Goal: Information Seeking & Learning: Learn about a topic

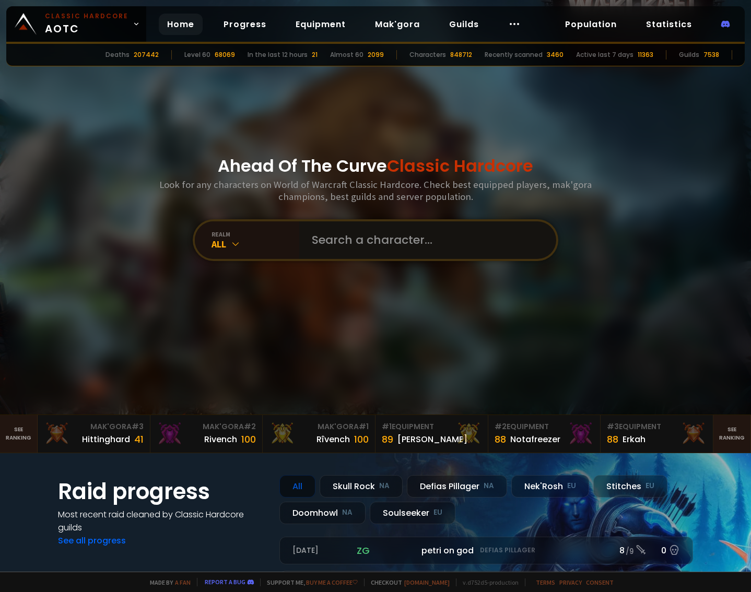
click at [337, 253] on input "text" at bounding box center [425, 240] width 238 height 38
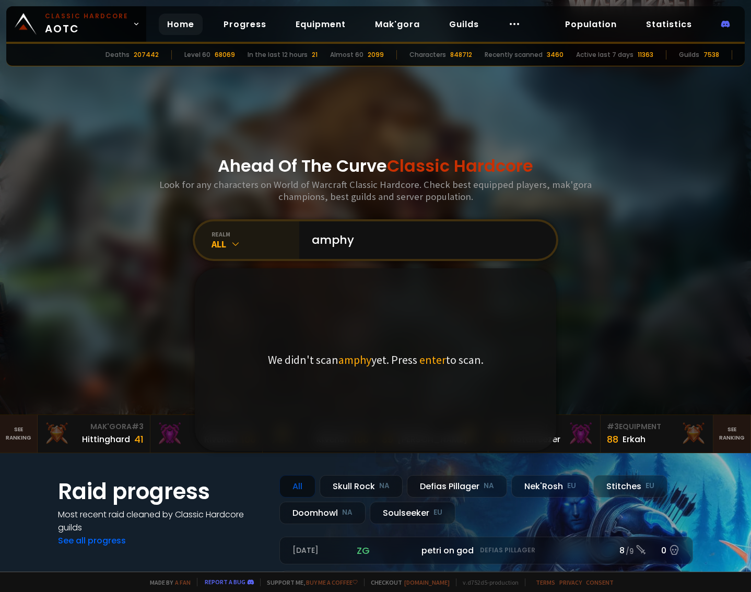
click at [237, 235] on div "realm" at bounding box center [256, 234] width 88 height 8
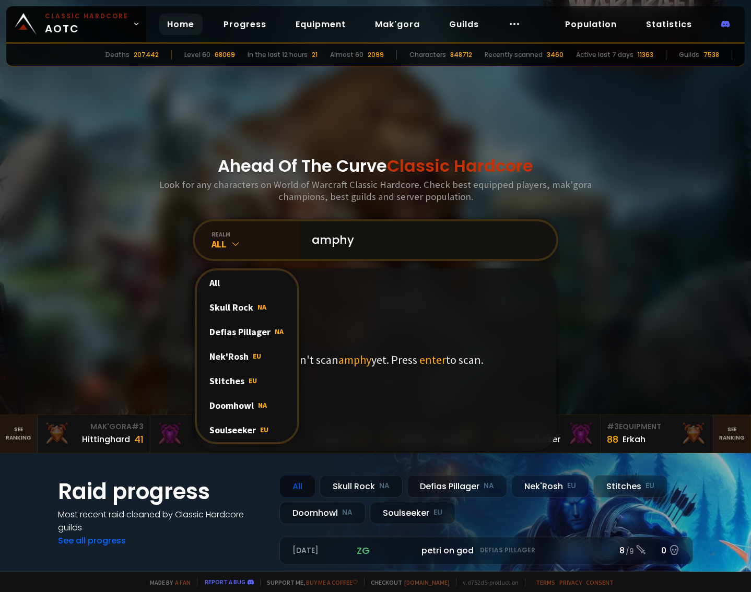
click at [370, 239] on input "amphy" at bounding box center [425, 240] width 238 height 38
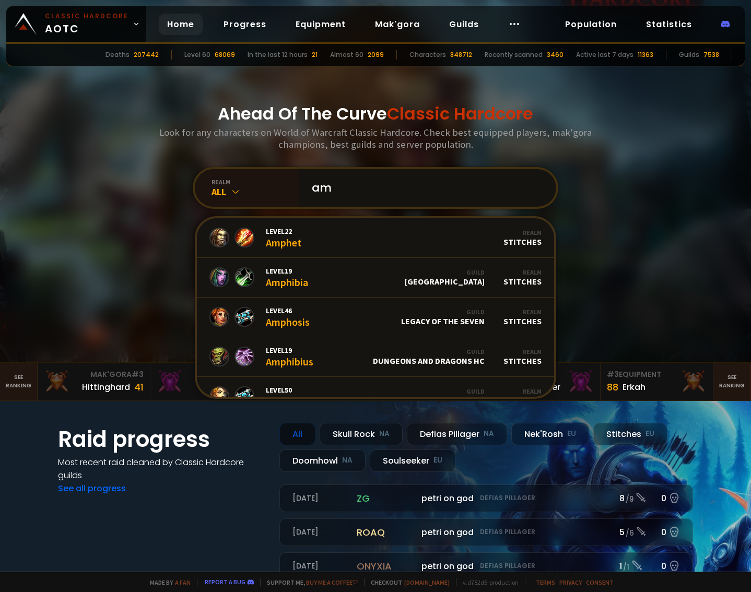
type input "a"
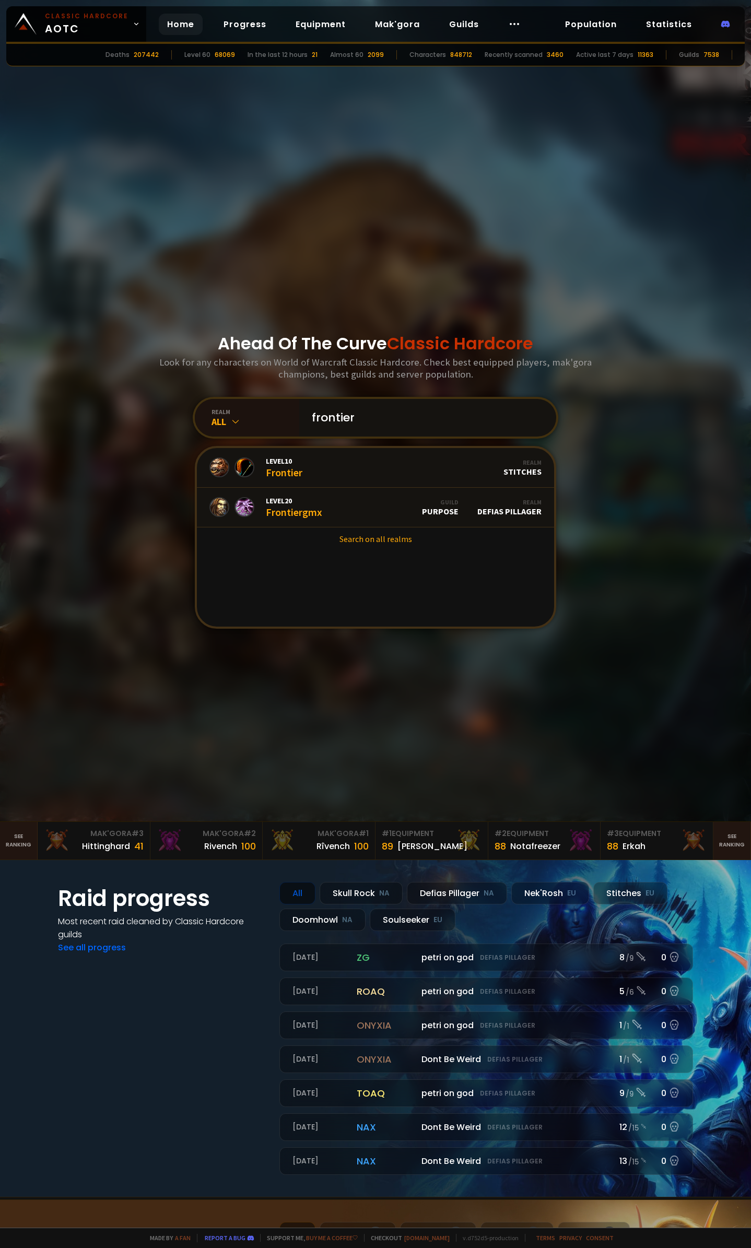
type input "frontier"
click at [286, 202] on div "Ahead Of The Curve Classic Hardcore Look for any characters on World of Warcraf…" at bounding box center [375, 385] width 629 height 874
click at [465, 21] on link "Guilds" at bounding box center [464, 24] width 46 height 21
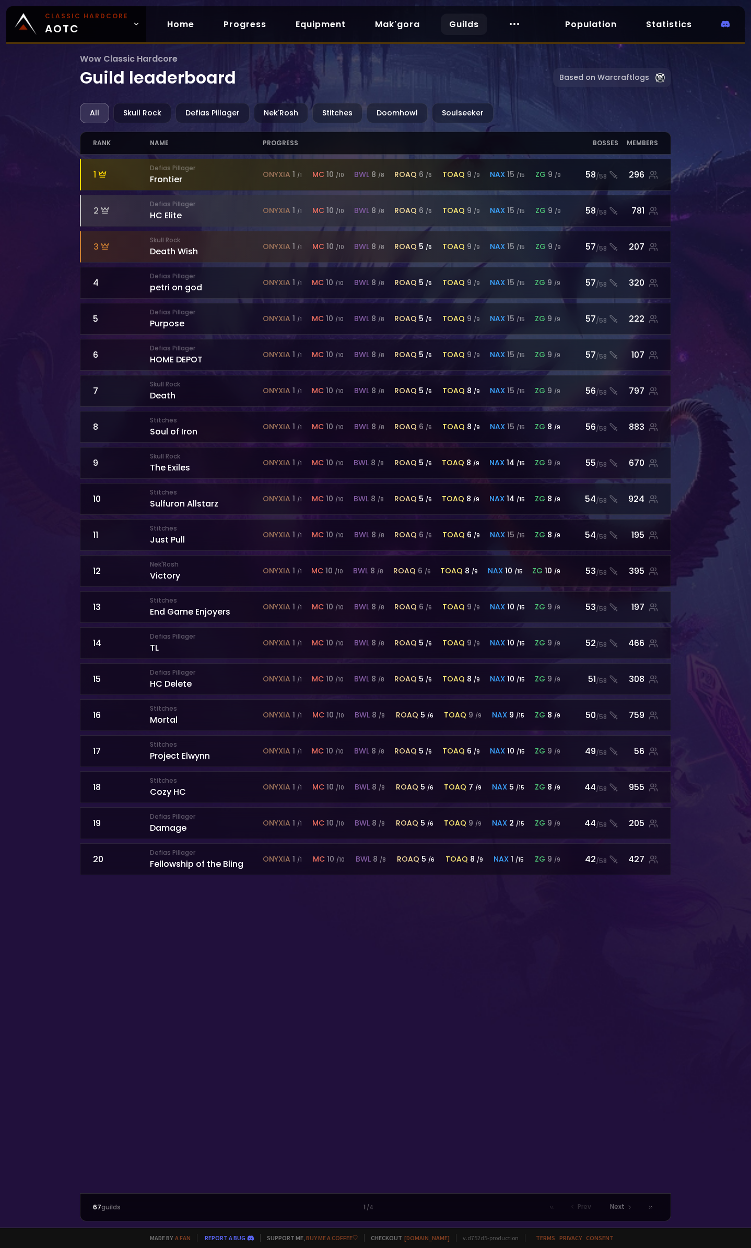
click at [177, 180] on div "Defias Pillager Frontier" at bounding box center [206, 174] width 113 height 22
click at [652, 180] on div "296" at bounding box center [638, 174] width 40 height 13
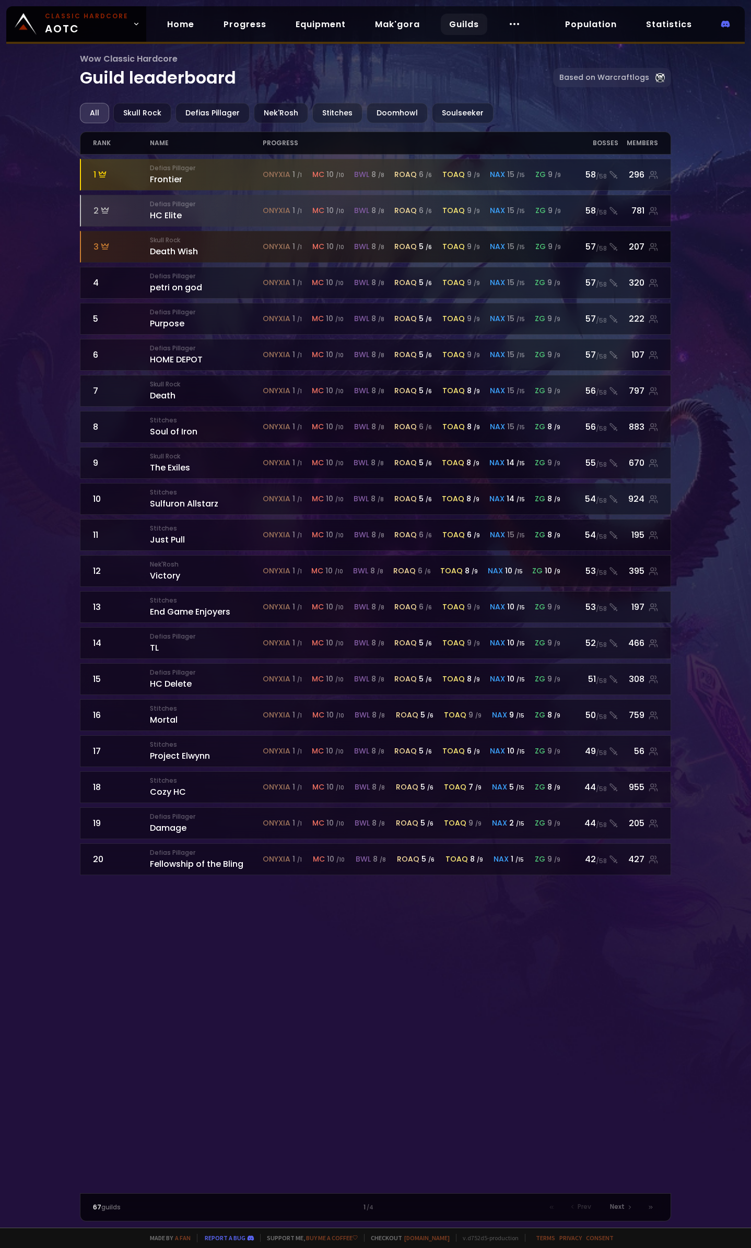
click at [413, 246] on span "roaq" at bounding box center [405, 246] width 22 height 11
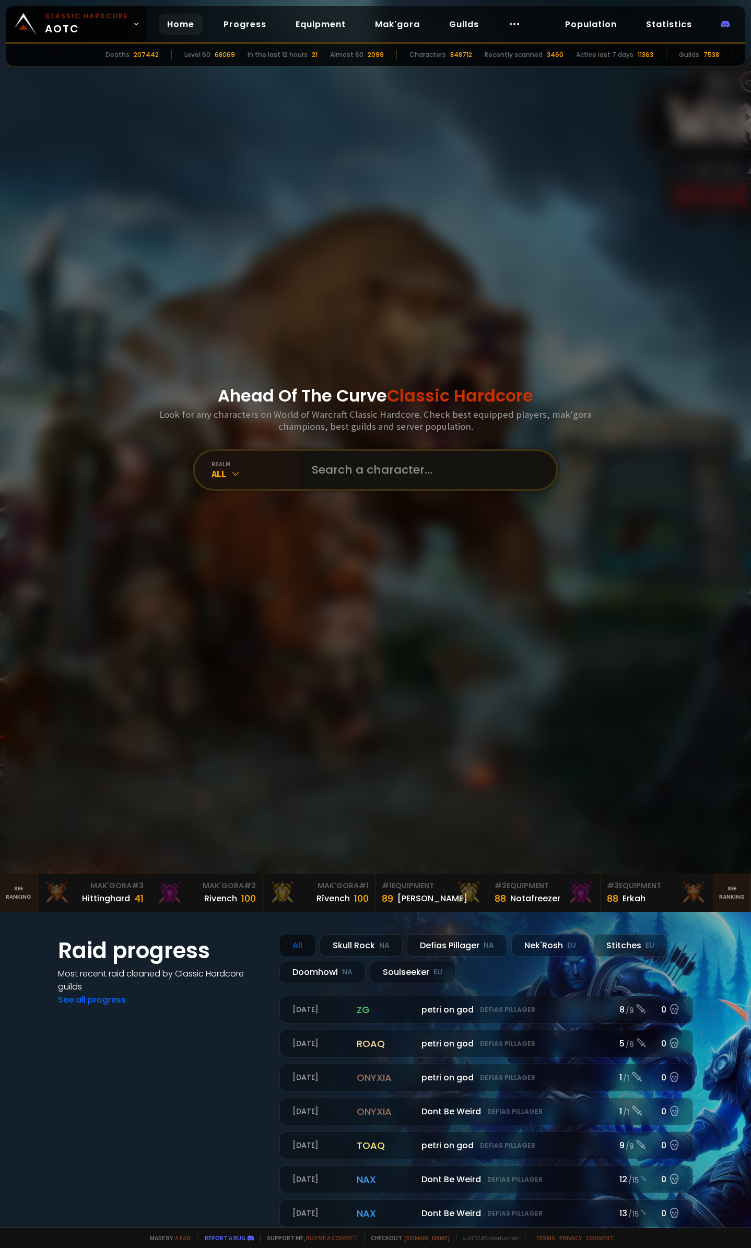
click at [369, 473] on input "text" at bounding box center [425, 470] width 238 height 38
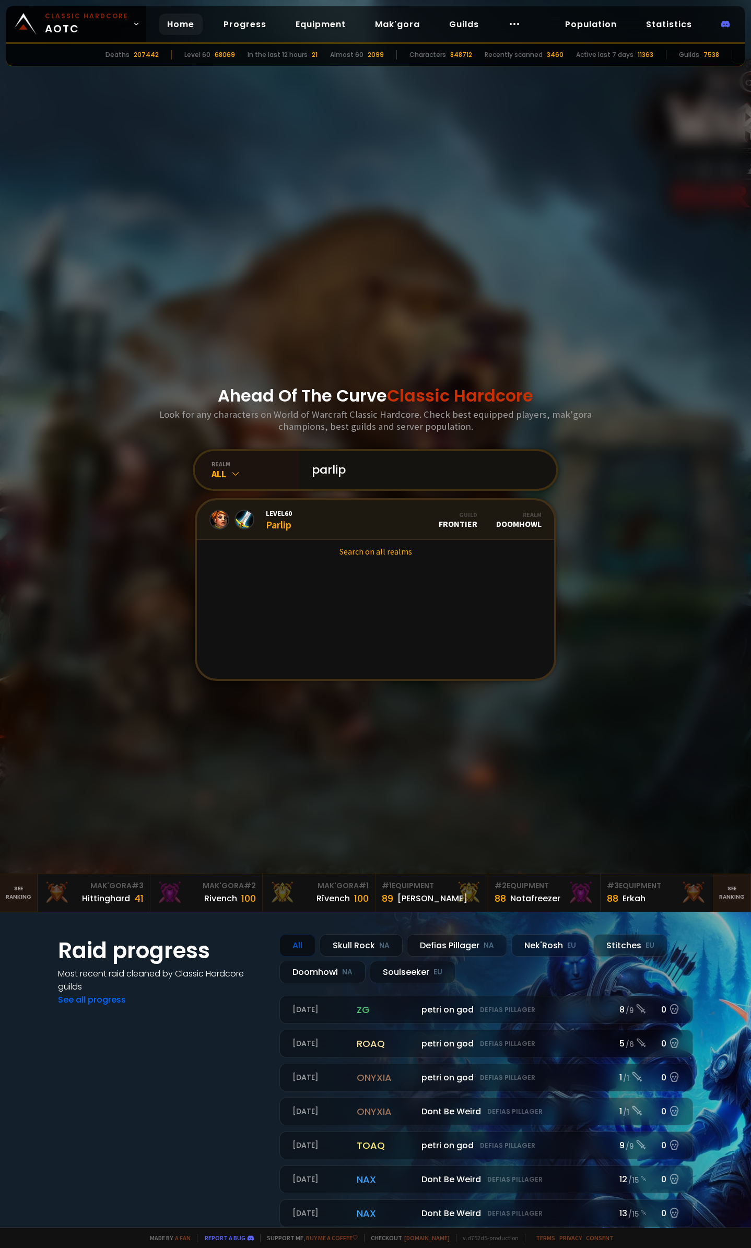
type input "parlip"
click at [278, 529] on div "Level 60 Parlip" at bounding box center [279, 520] width 26 height 22
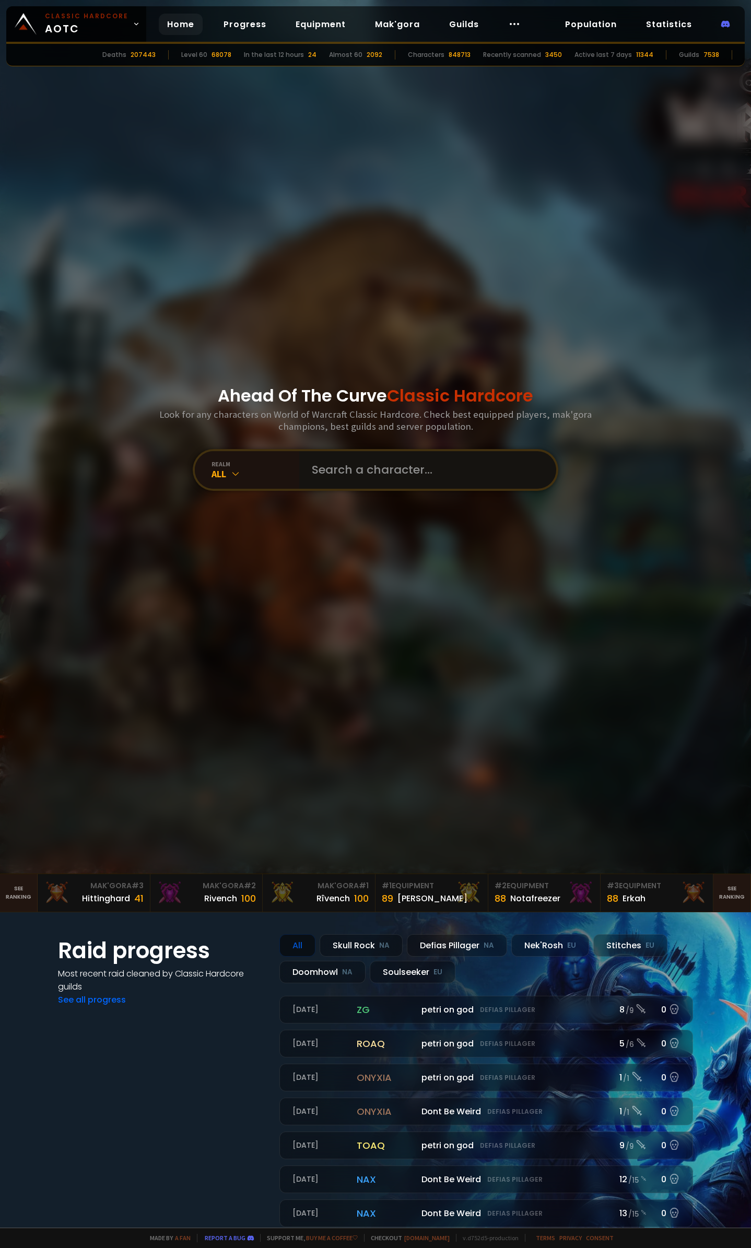
click at [361, 466] on input "text" at bounding box center [425, 470] width 238 height 38
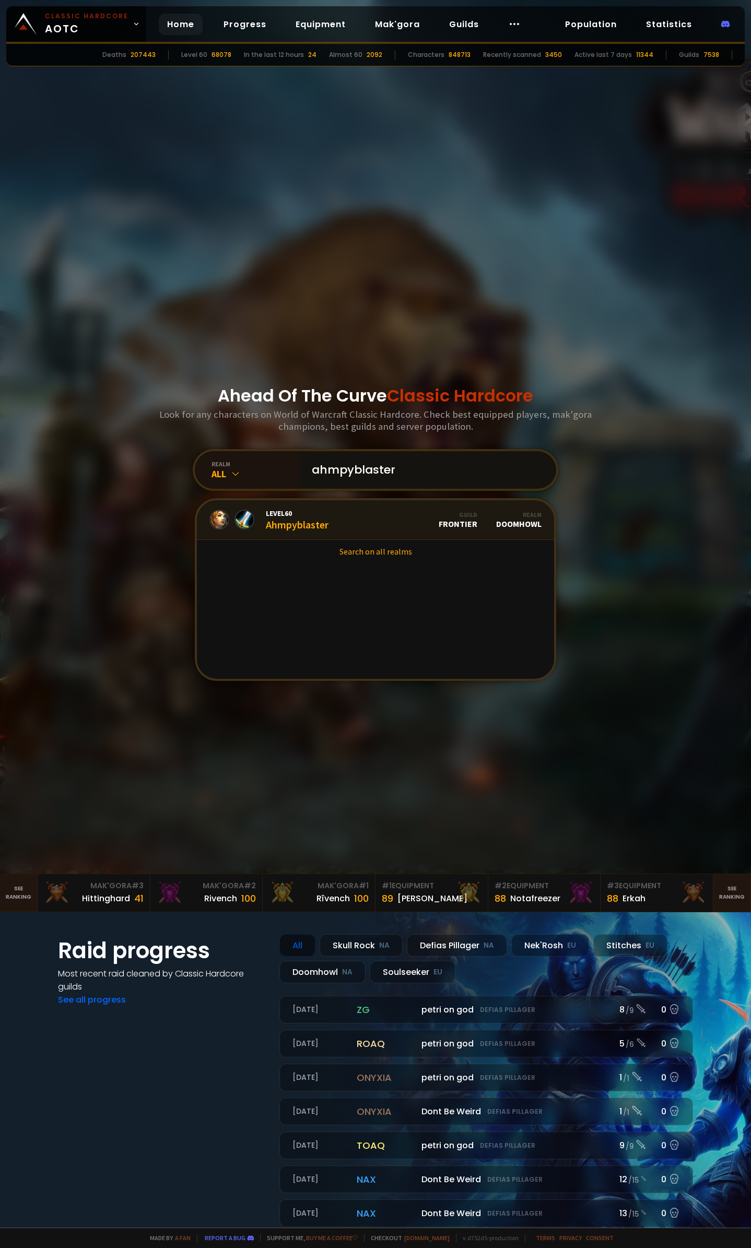
type input "ahmpyblaster"
click at [295, 526] on div "Level 60 Ahmpyblaster" at bounding box center [297, 520] width 63 height 22
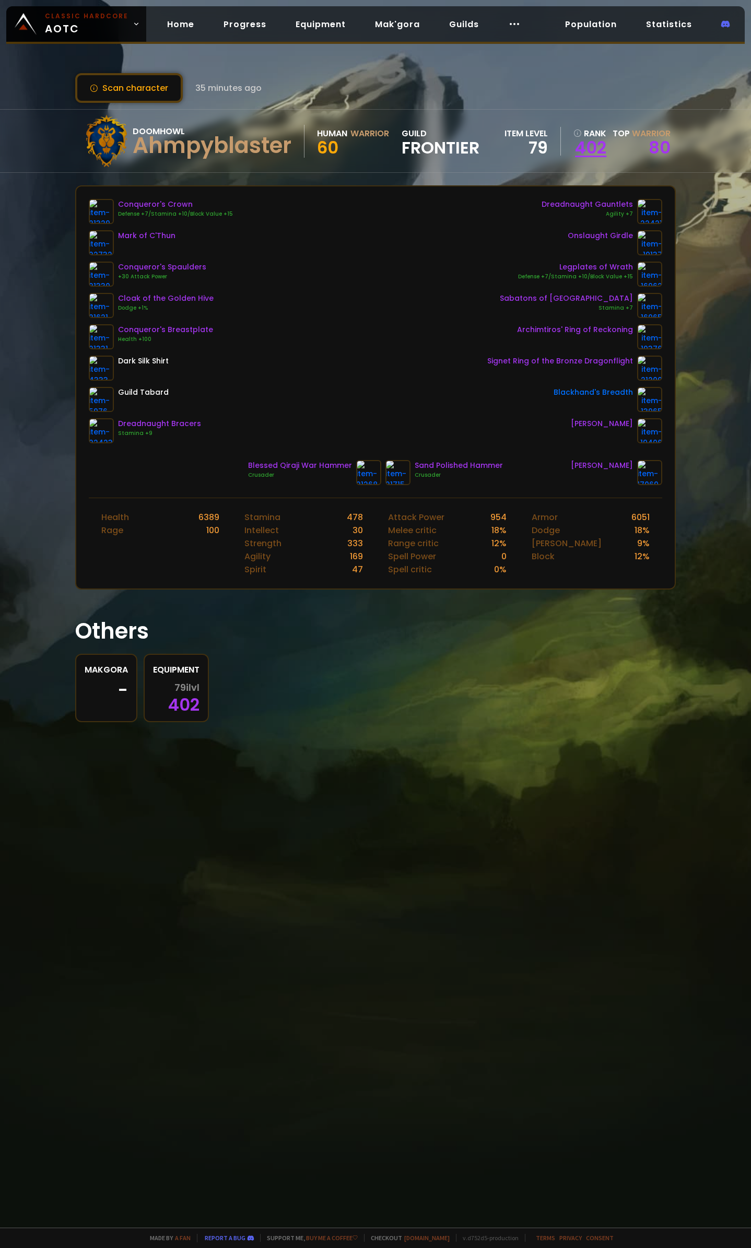
click at [593, 146] on link "402" at bounding box center [590, 148] width 33 height 16
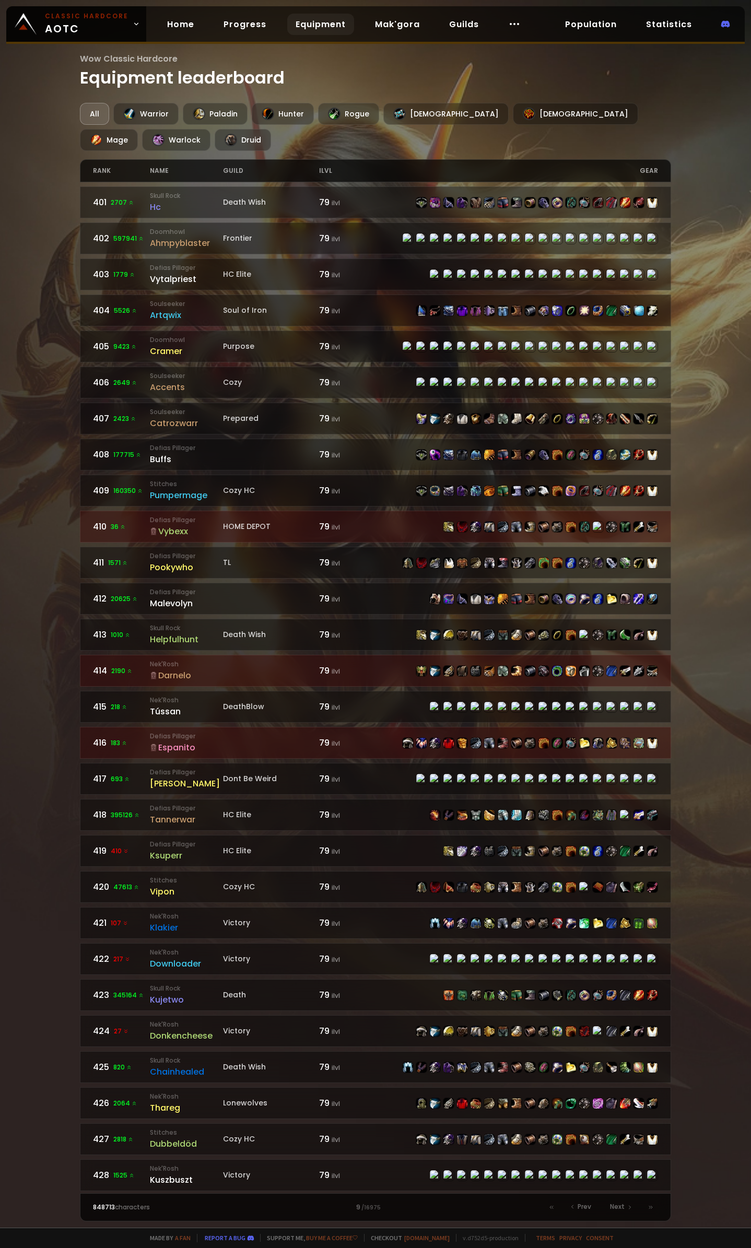
click at [101, 114] on div "All" at bounding box center [94, 114] width 29 height 22
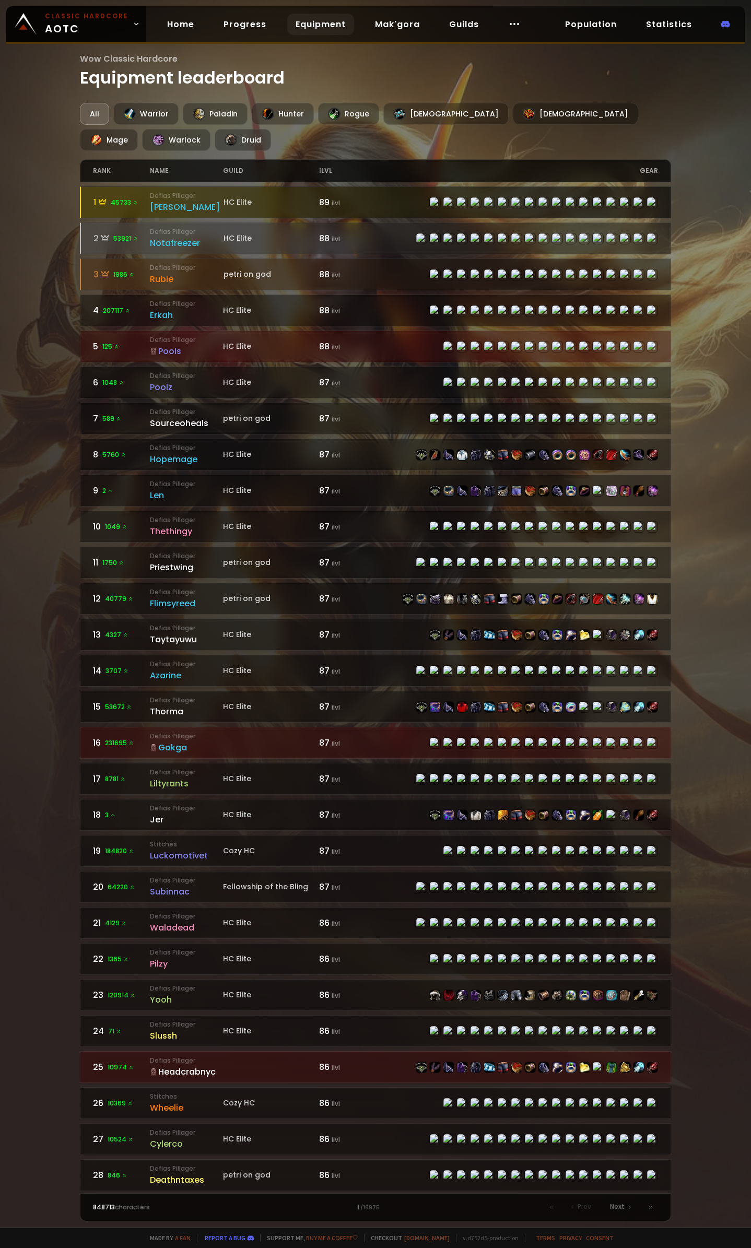
click at [145, 200] on div "1 45733" at bounding box center [121, 202] width 56 height 13
